Goal: Find specific page/section: Find specific page/section

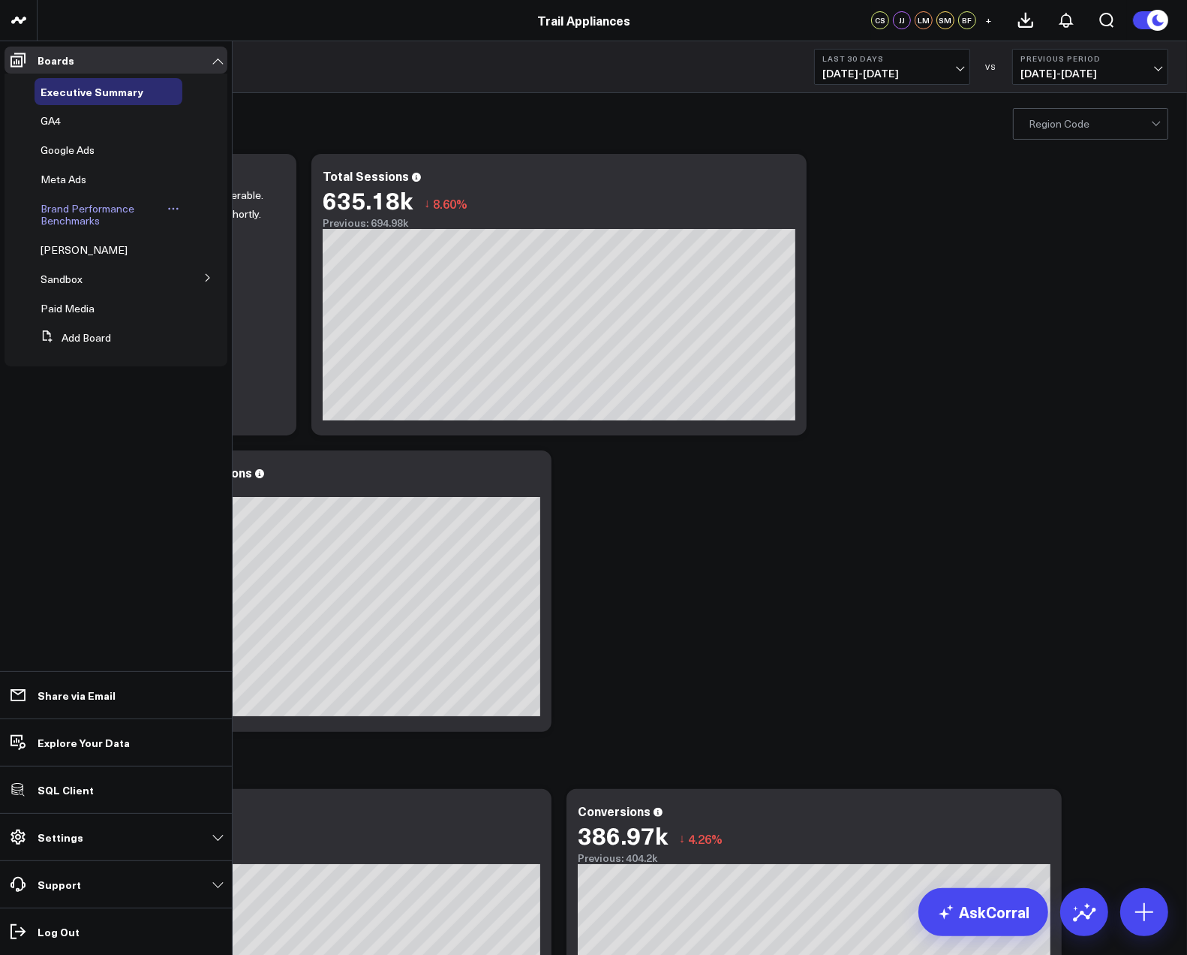
click at [72, 214] on span "Brand Performance Benchmarks" at bounding box center [88, 214] width 94 height 26
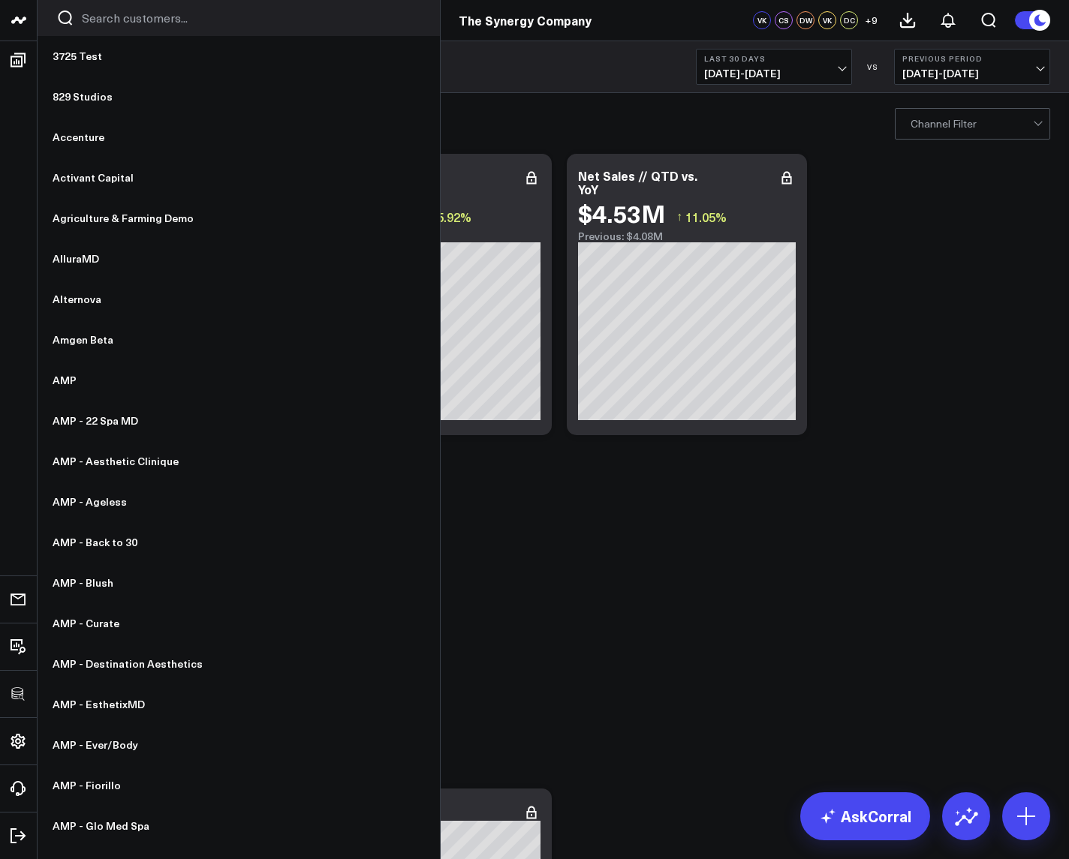
click at [100, 8] on div at bounding box center [239, 18] width 402 height 36
click at [103, 17] on input "Search customers input" at bounding box center [251, 18] width 339 height 17
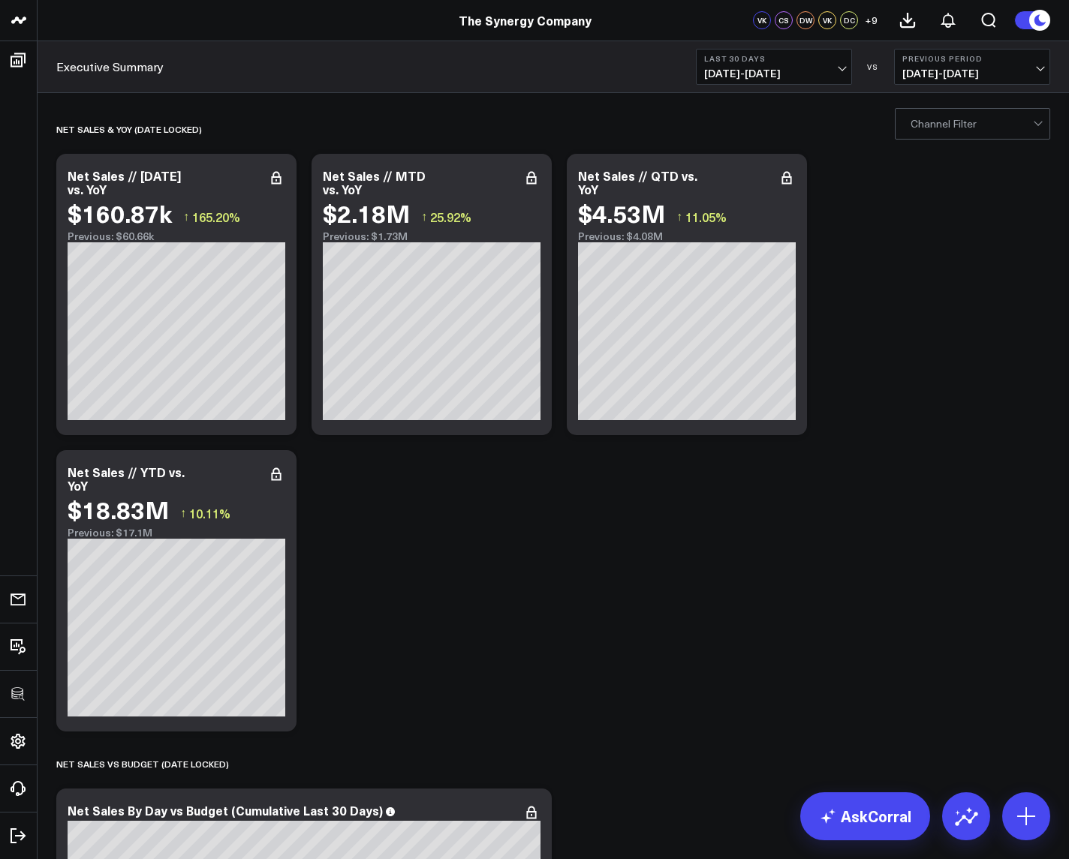
type input "annie"
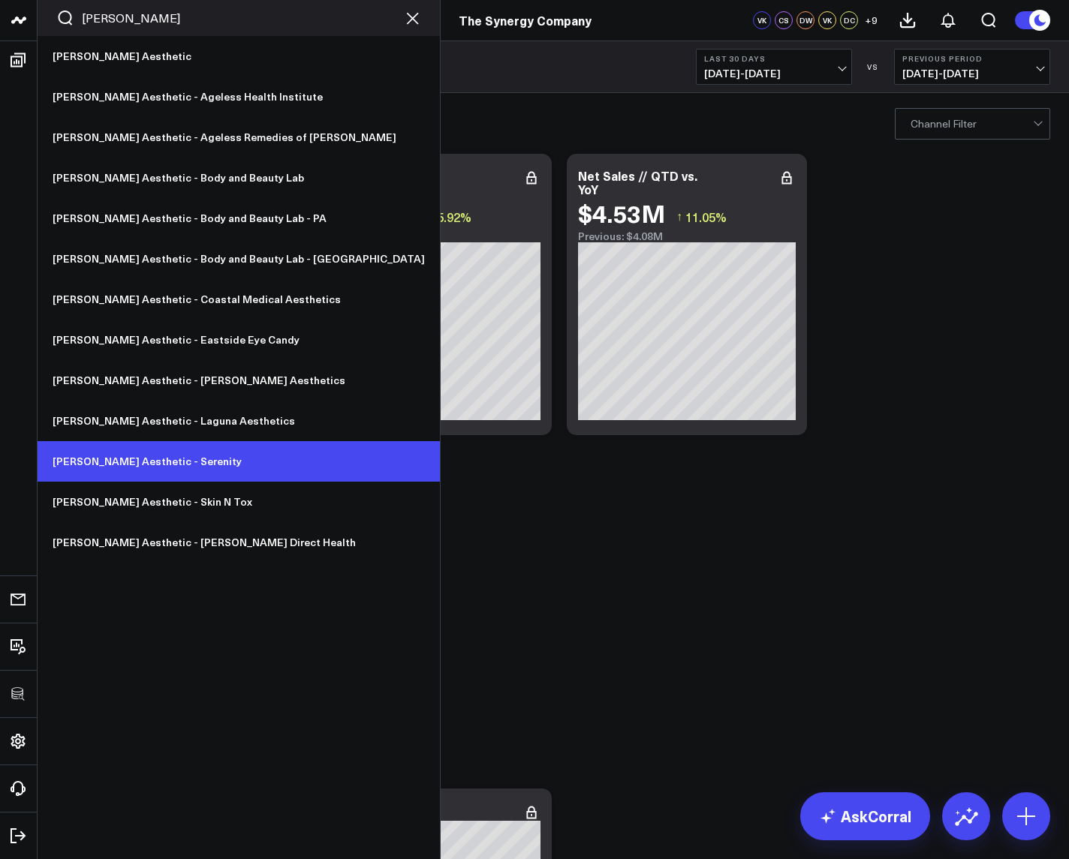
click at [138, 468] on link "[PERSON_NAME] Aesthetic - Serenity" at bounding box center [239, 461] width 402 height 41
